Goal: Information Seeking & Learning: Check status

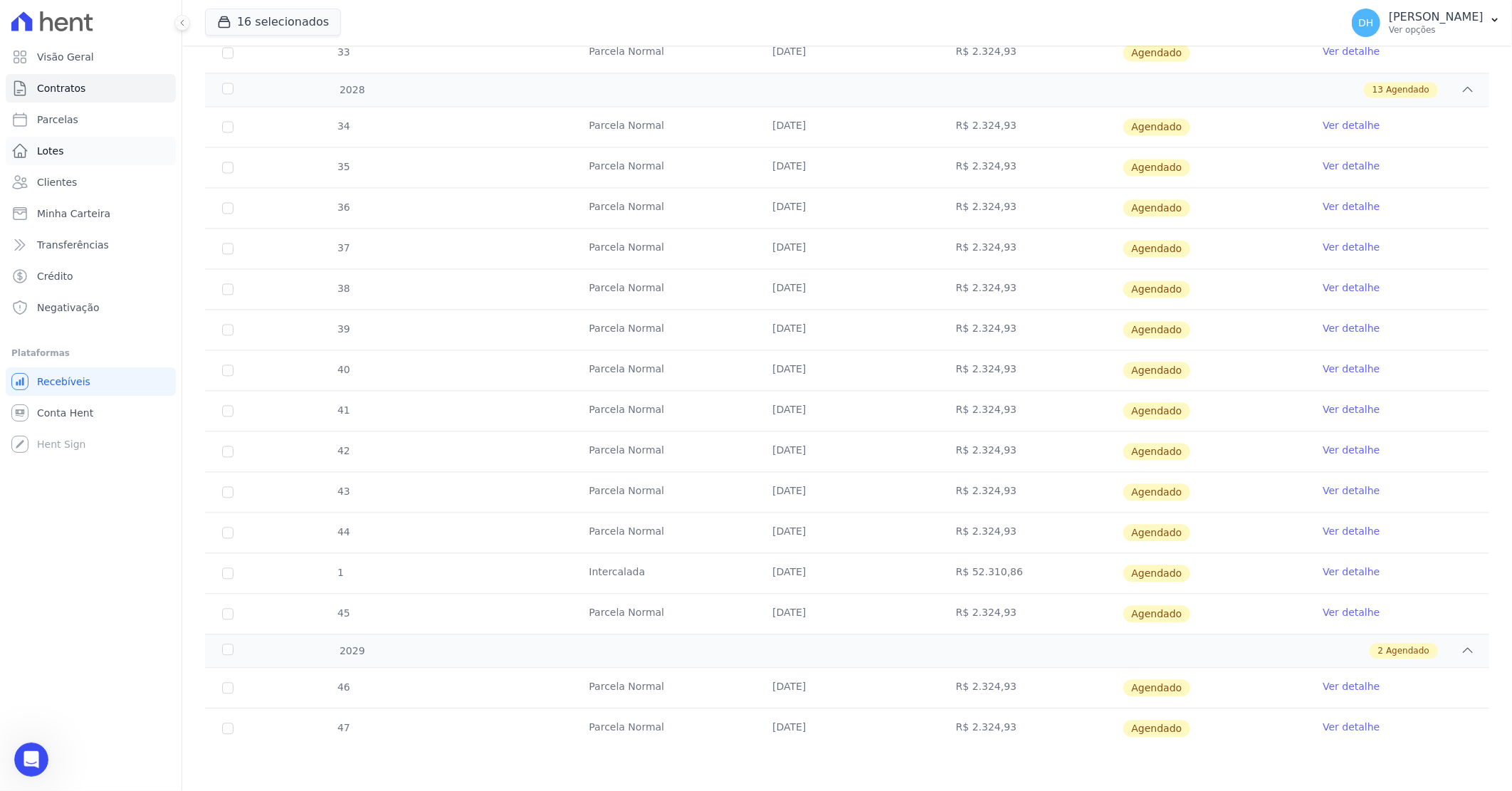
scroll to position [100, 0]
click at [90, 182] on link "Clientes" at bounding box center [90, 182] width 170 height 29
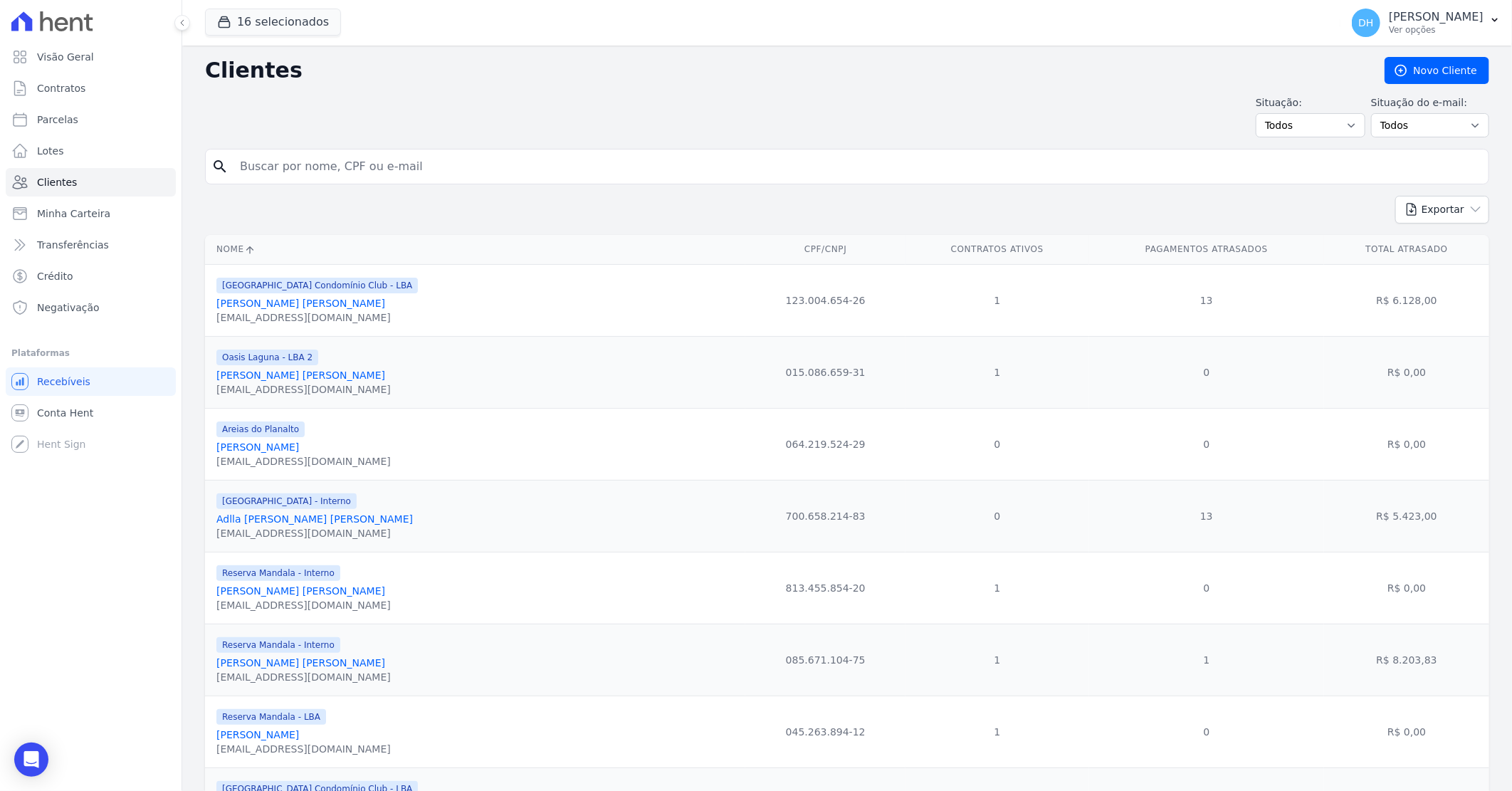
click at [269, 164] on input "search" at bounding box center [857, 167] width 1252 height 29
type input "waleskaca"
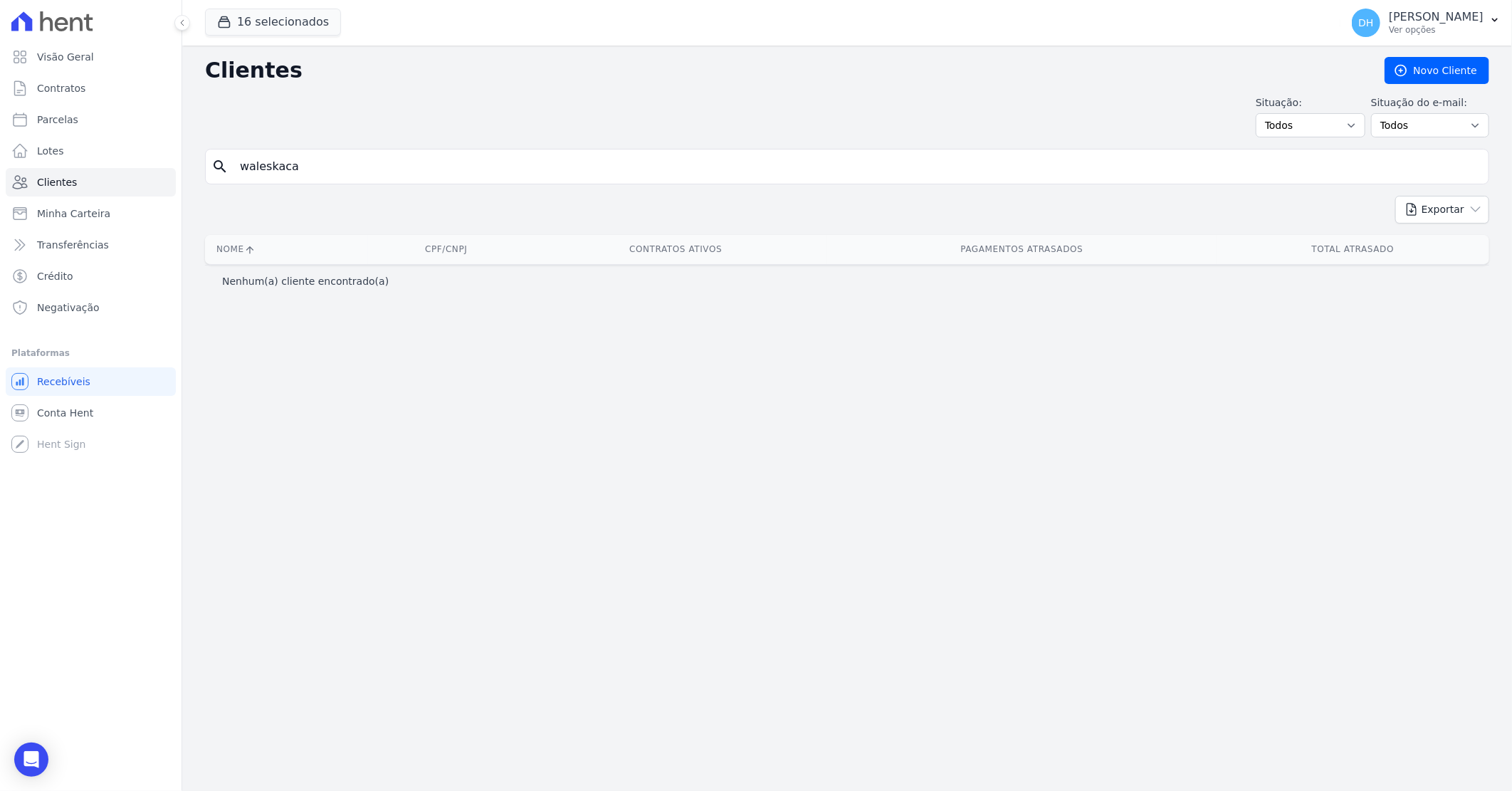
click at [305, 165] on input "waleskaca" at bounding box center [857, 167] width 1252 height 29
type input "[PERSON_NAME]"
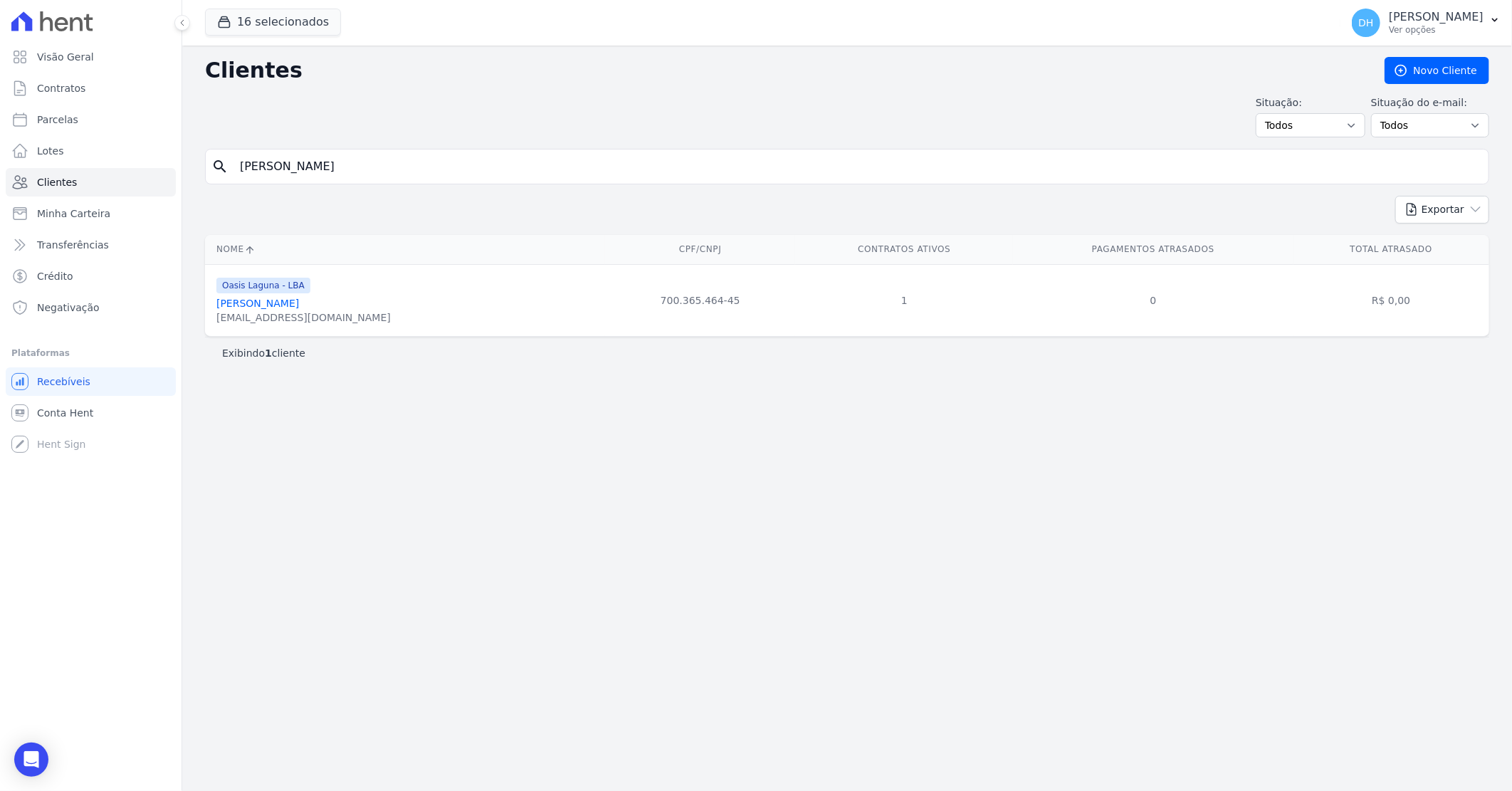
click at [265, 309] on link "[PERSON_NAME]" at bounding box center [258, 303] width 83 height 12
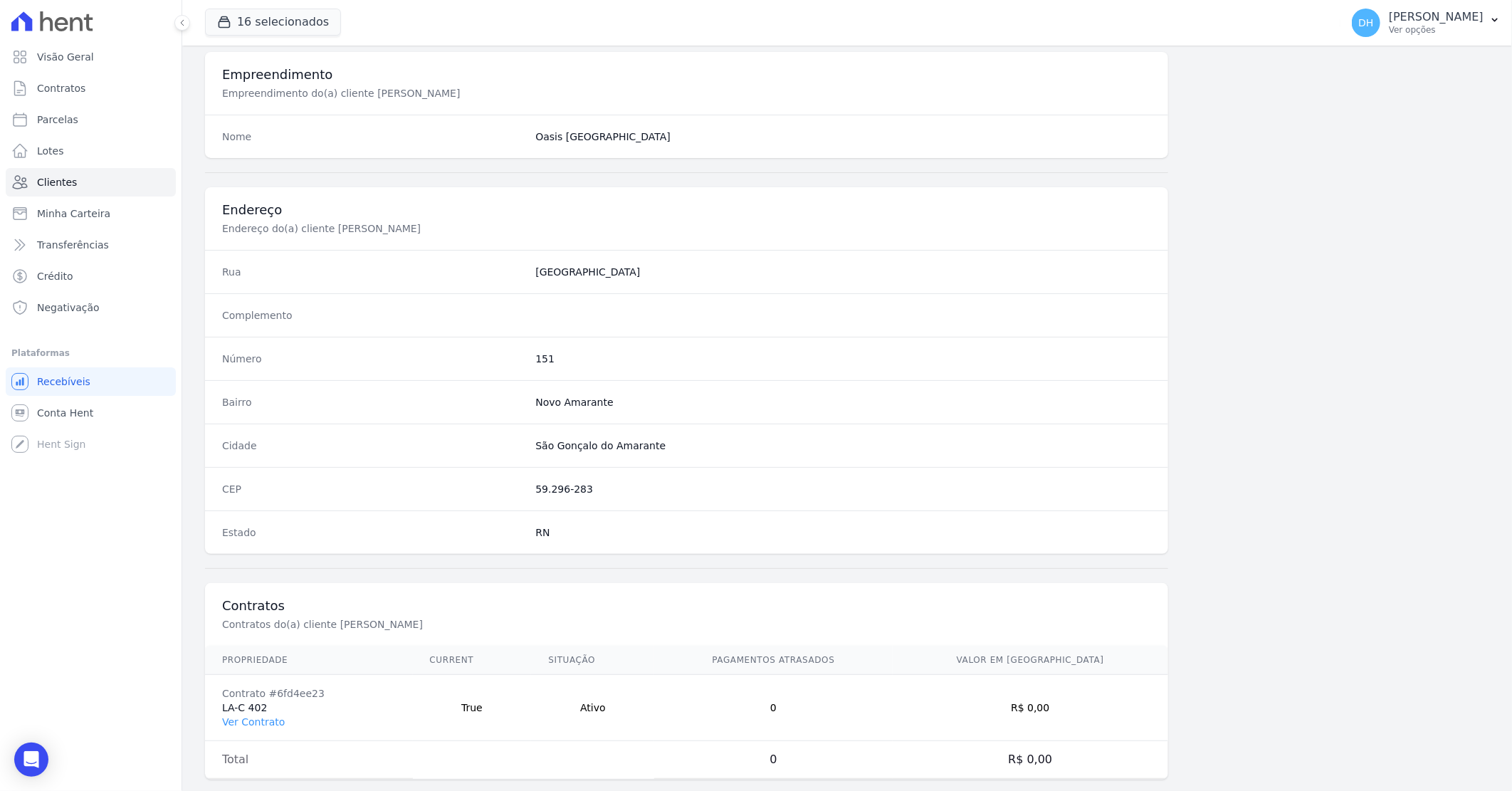
scroll to position [543, 0]
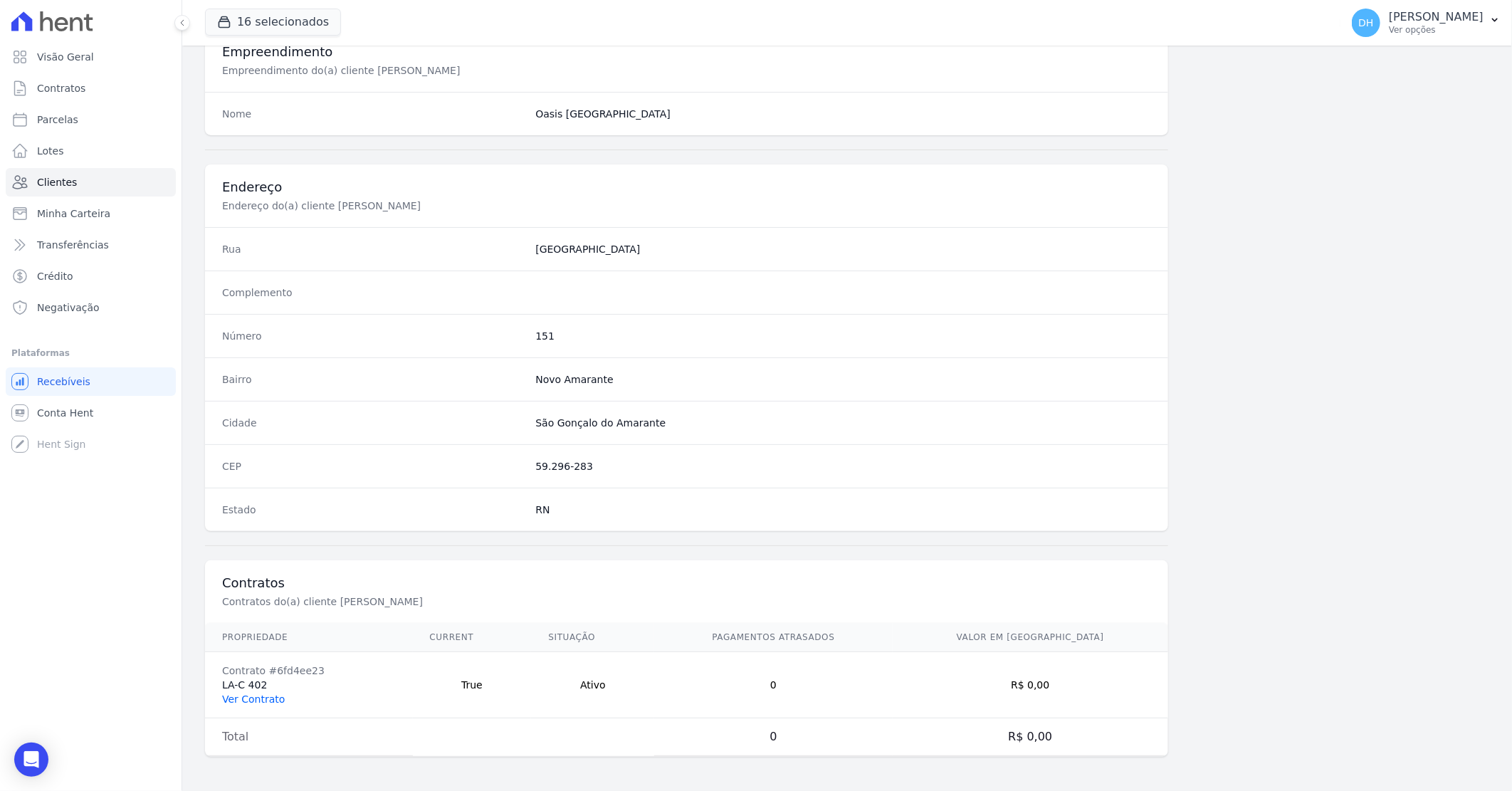
click at [236, 704] on link "Ver Contrato" at bounding box center [253, 699] width 62 height 12
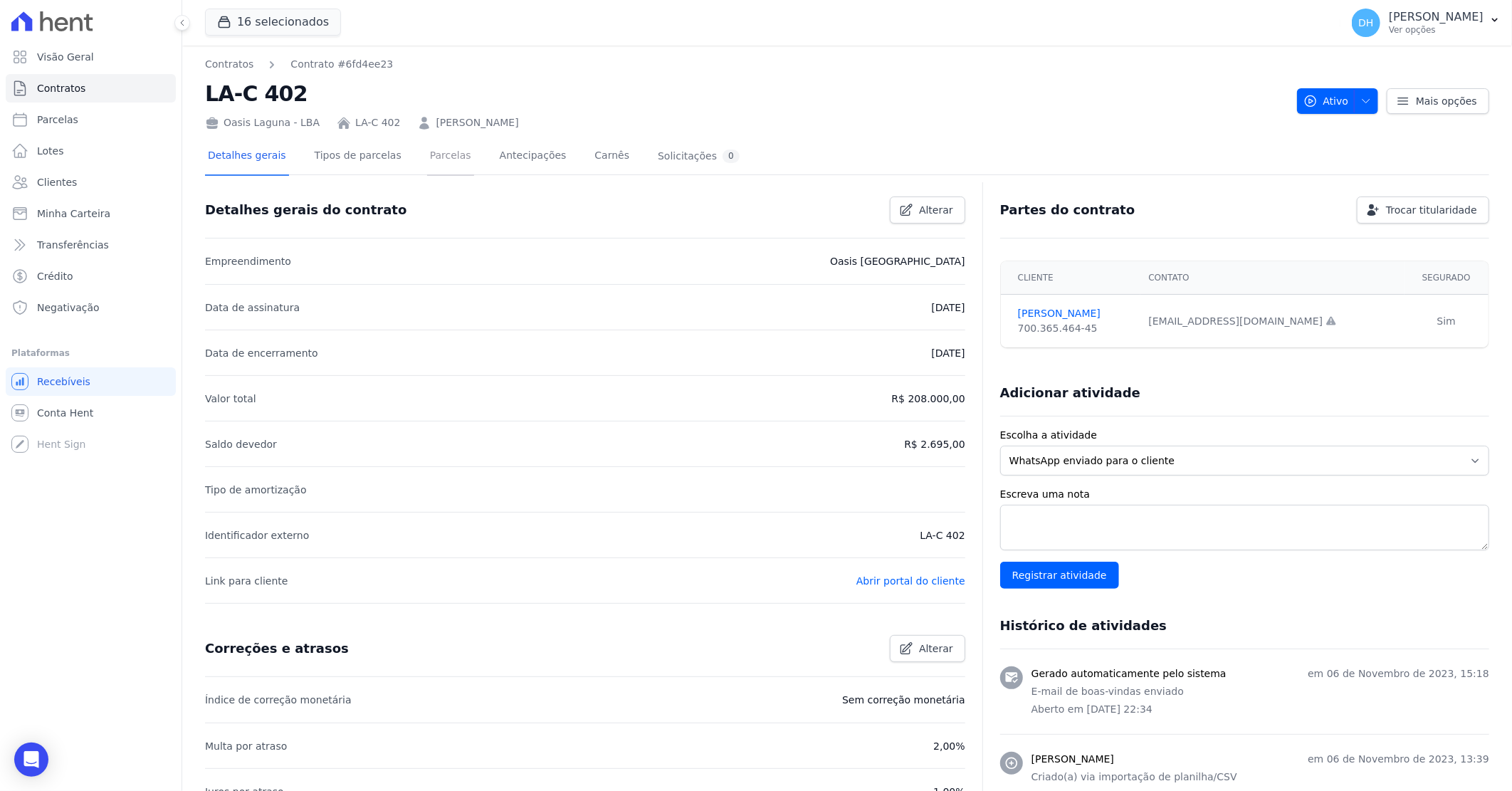
click at [435, 155] on link "Parcelas" at bounding box center [450, 157] width 47 height 37
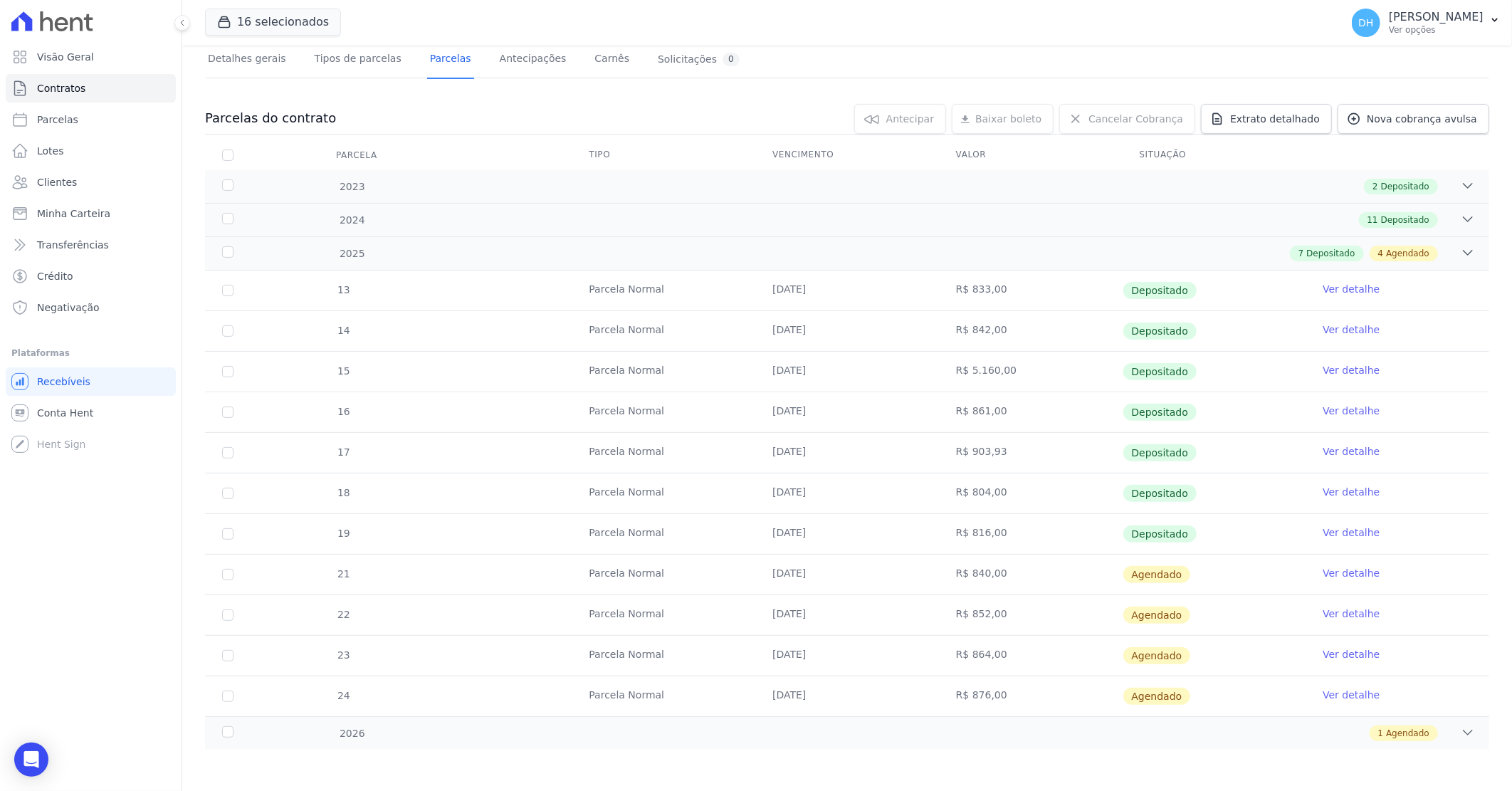
scroll to position [98, 0]
click at [29, 758] on icon "Open Intercom Messenger" at bounding box center [31, 760] width 16 height 19
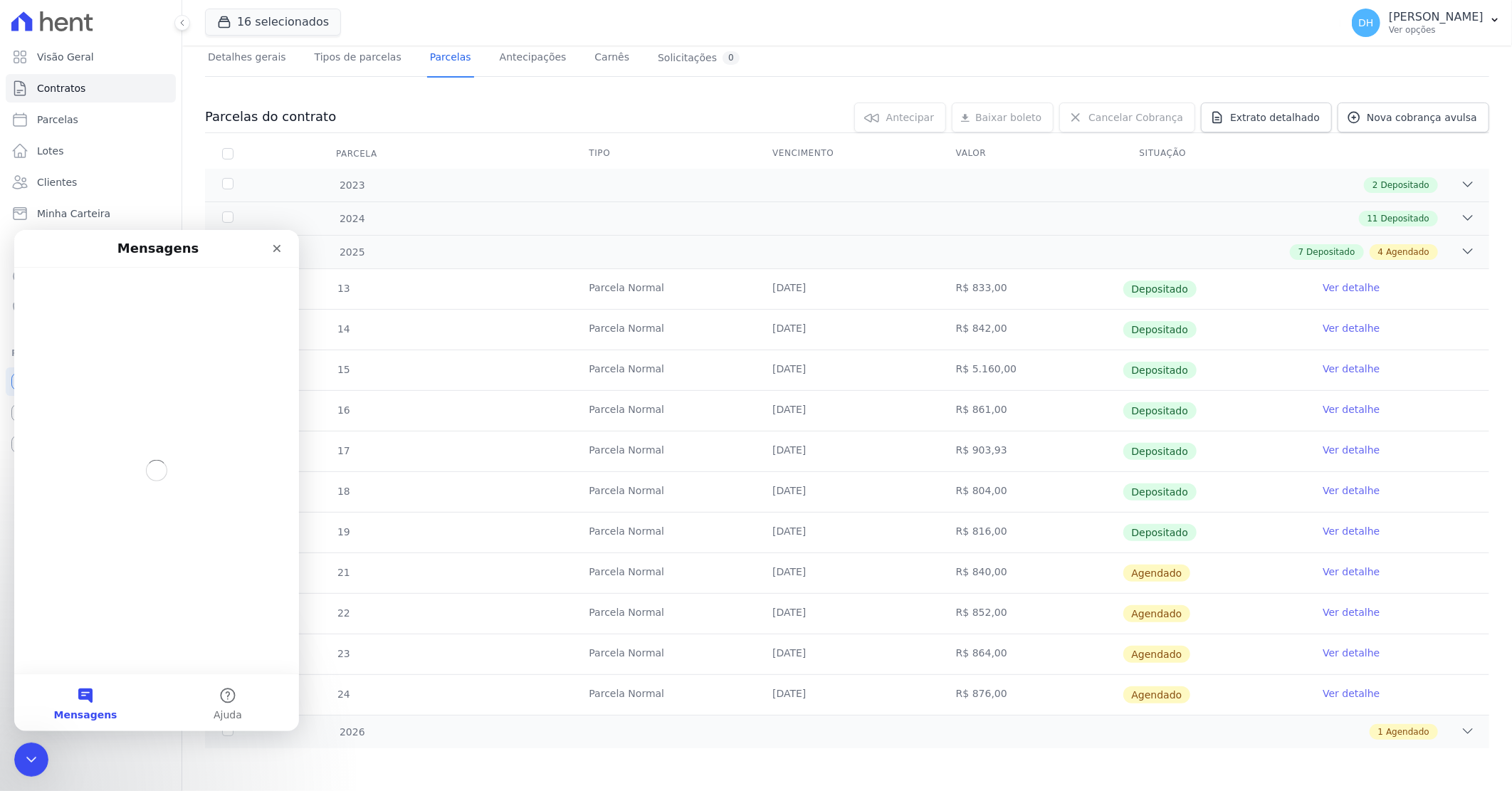
scroll to position [0, 0]
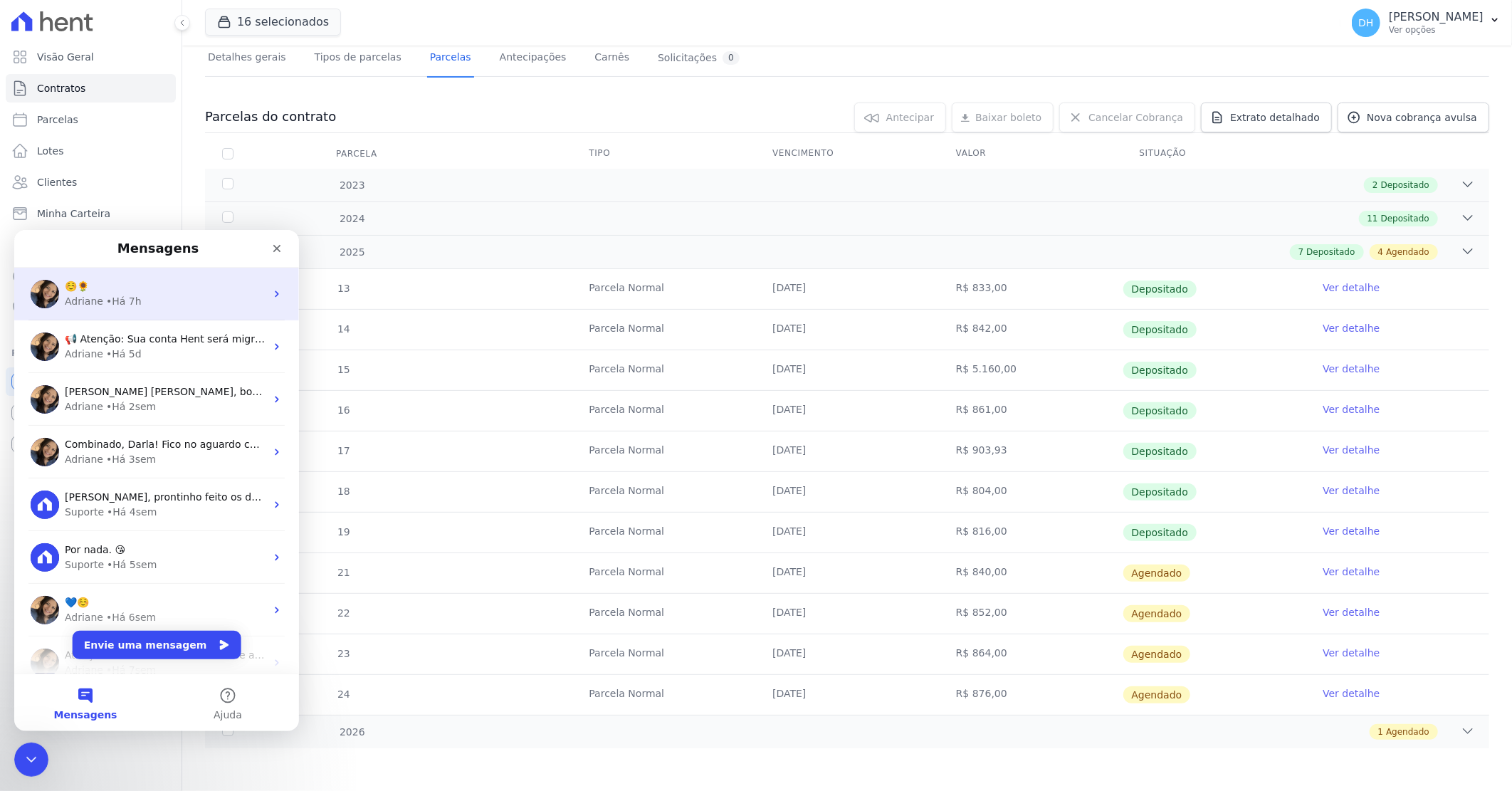
click at [184, 295] on div "[PERSON_NAME] • Há 7h" at bounding box center [165, 301] width 201 height 15
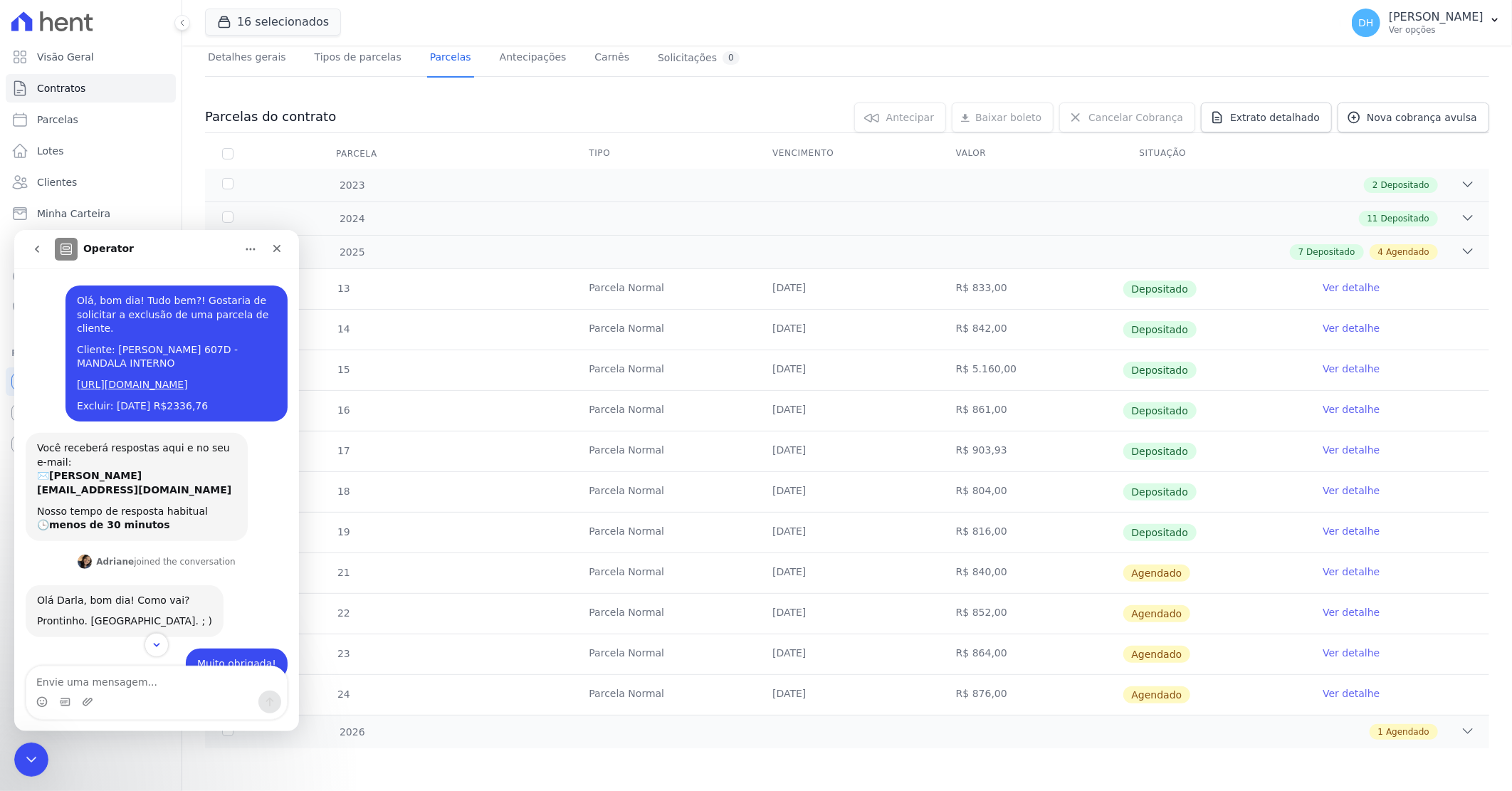
click at [37, 245] on icon "go back" at bounding box center [37, 248] width 12 height 12
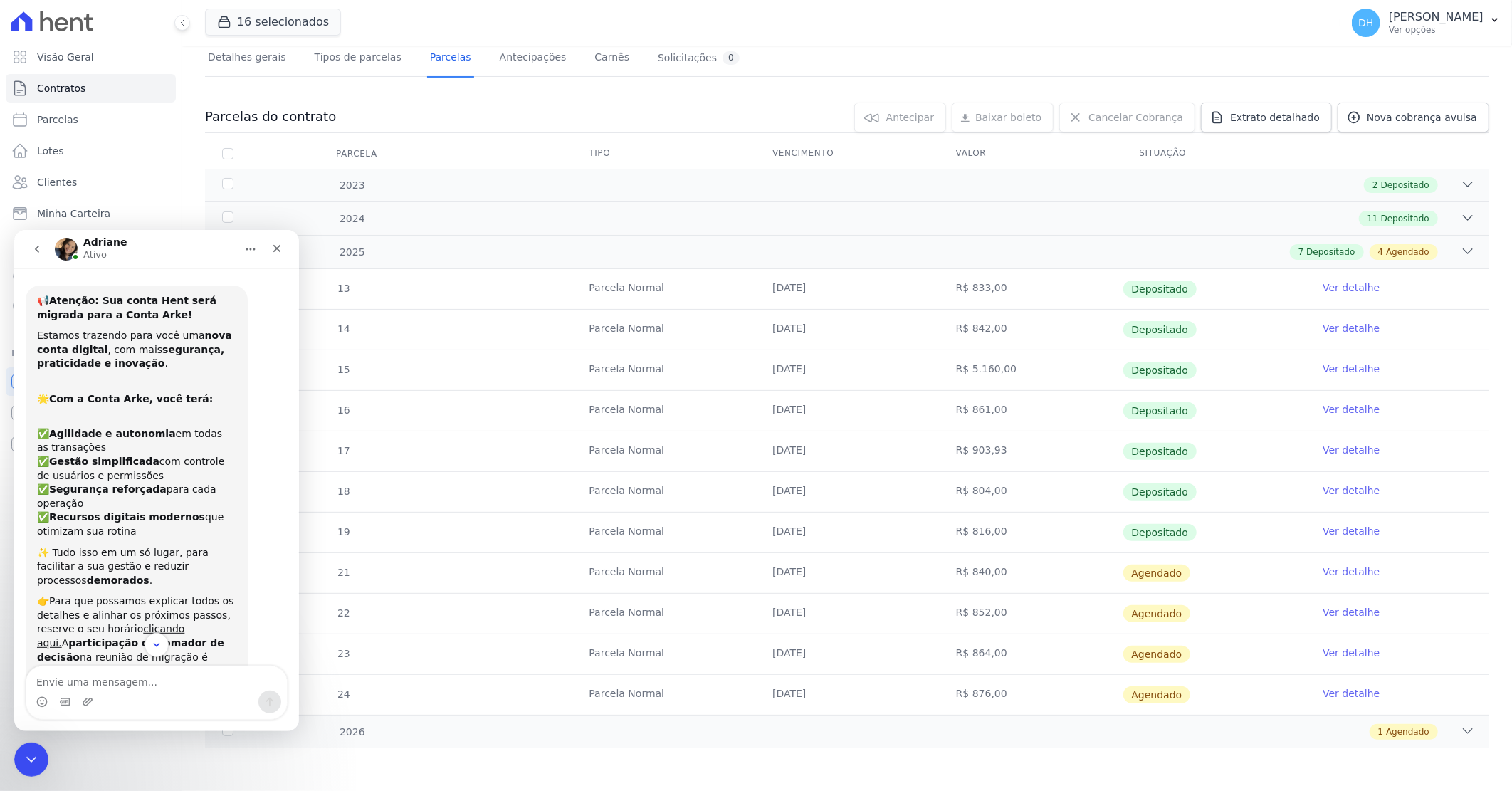
click at [34, 252] on icon "go back" at bounding box center [37, 248] width 12 height 12
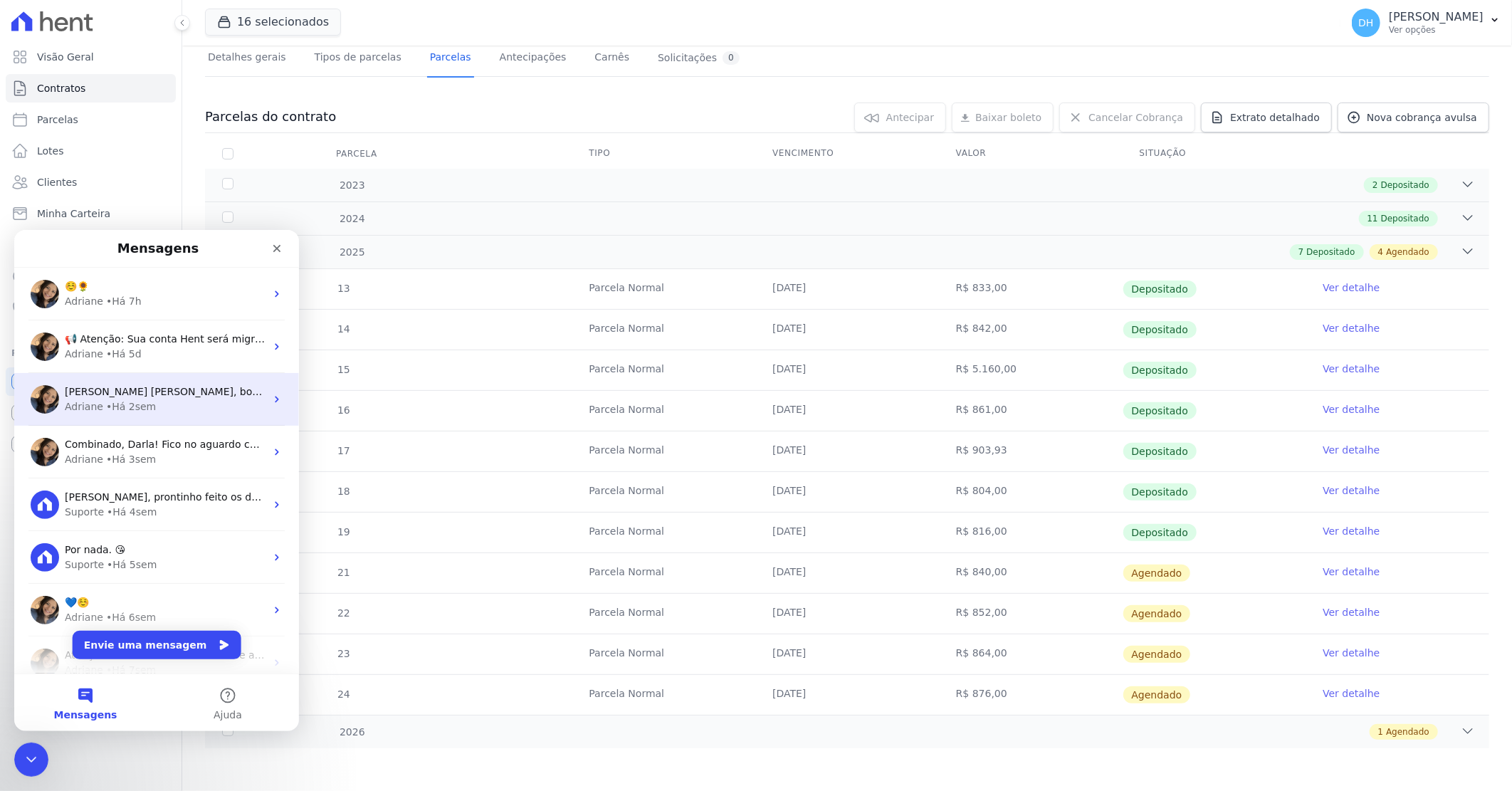
click at [133, 397] on span "[PERSON_NAME] [PERSON_NAME], boa tarde! Como vai? Prontinho. Parcelas descartad…" at bounding box center [295, 391] width 461 height 12
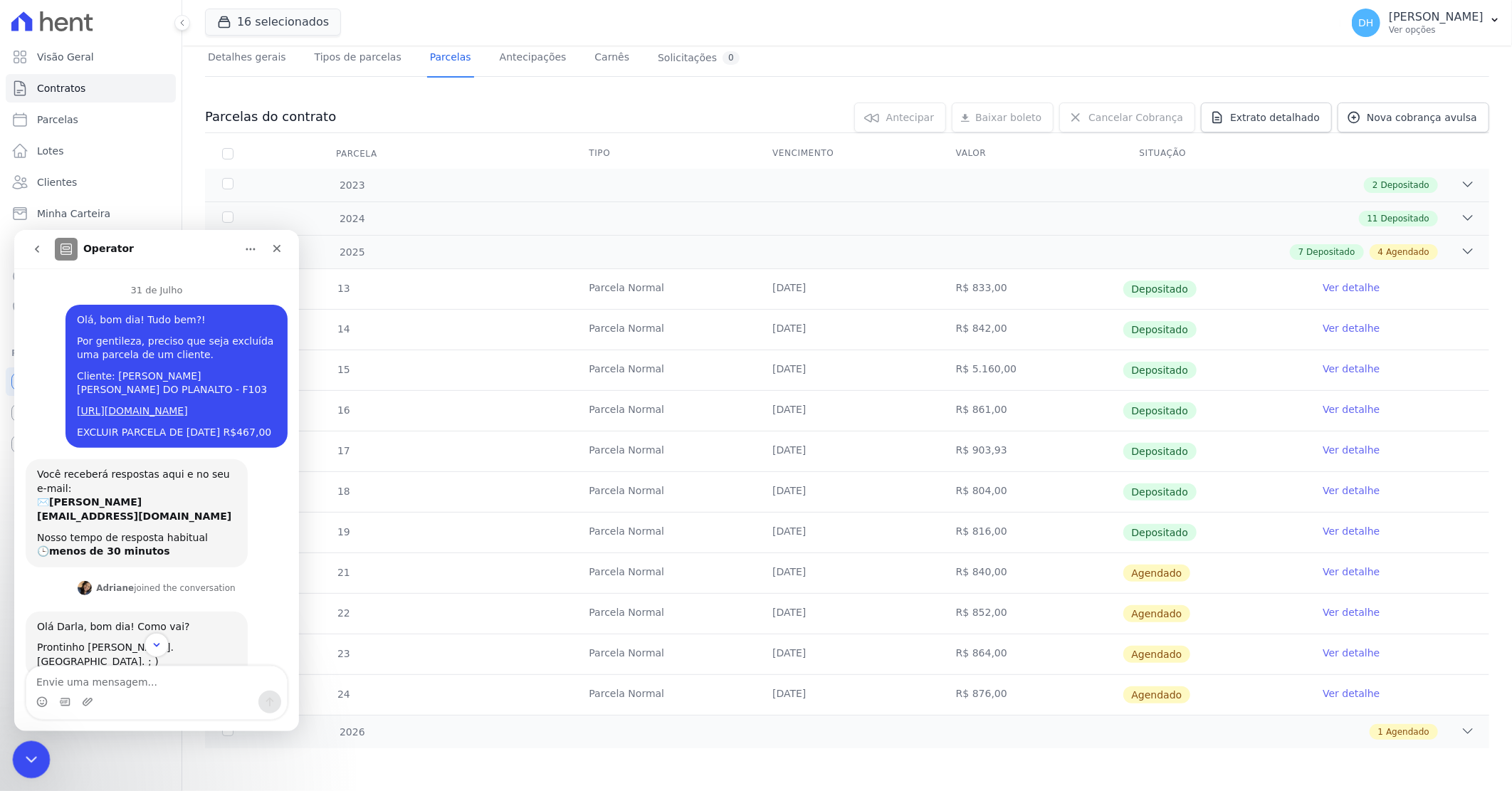
click at [34, 760] on icon "Encerramento do Messenger da Intercom" at bounding box center [29, 757] width 17 height 17
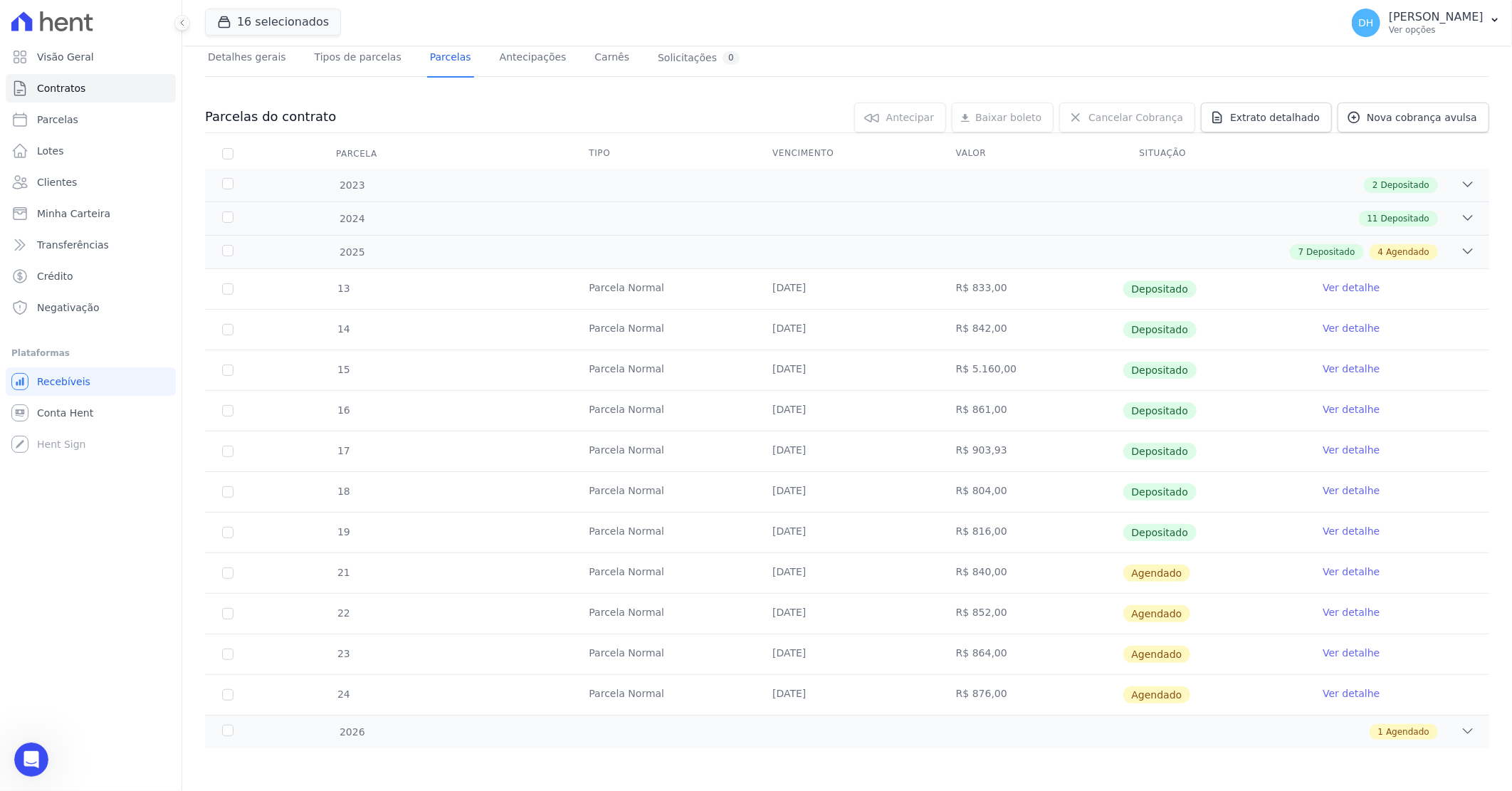
scroll to position [2168, 0]
